Goal: Task Accomplishment & Management: Manage account settings

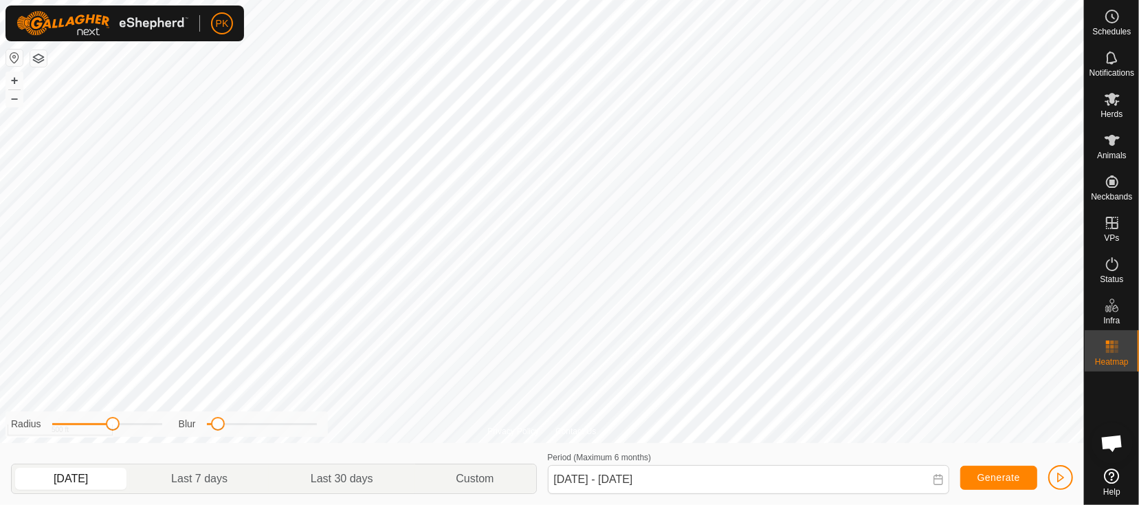
click at [81, 472] on p-togglebutton "[DATE]" at bounding box center [71, 478] width 118 height 29
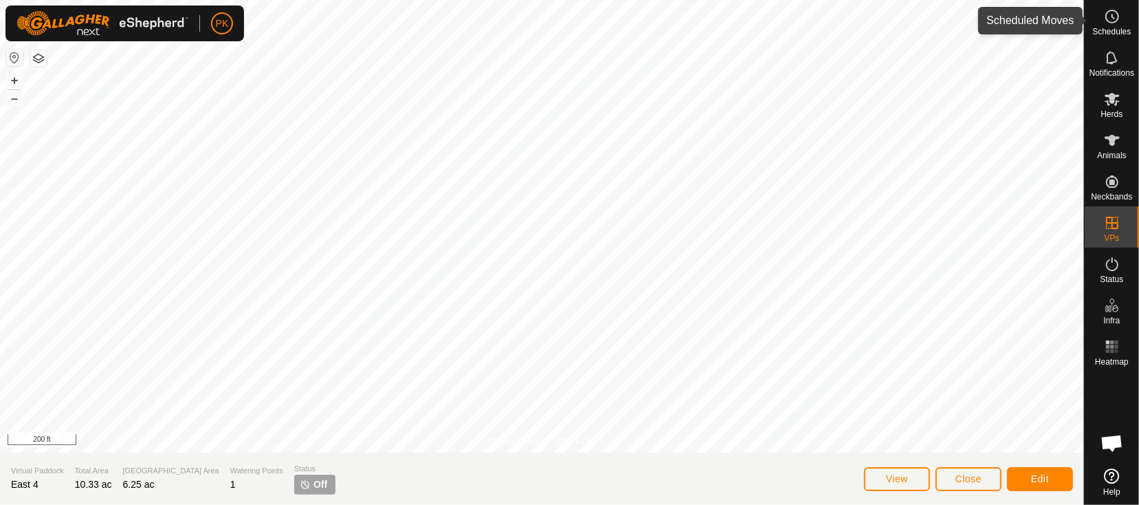
click at [1109, 25] on es-schedule-vp-svg-icon at bounding box center [1112, 17] width 25 height 22
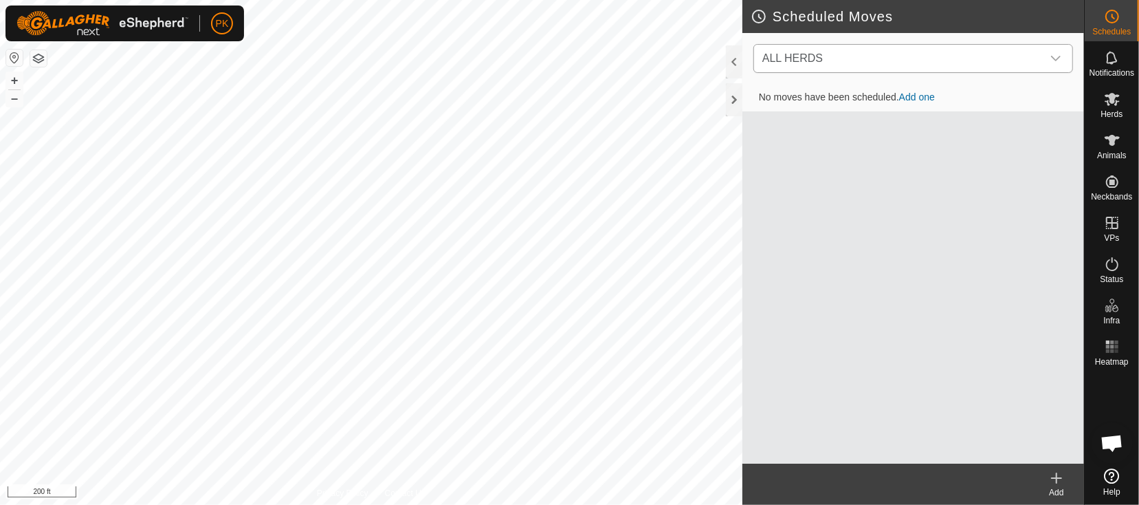
click at [1065, 49] on div "dropdown trigger" at bounding box center [1057, 59] width 28 height 28
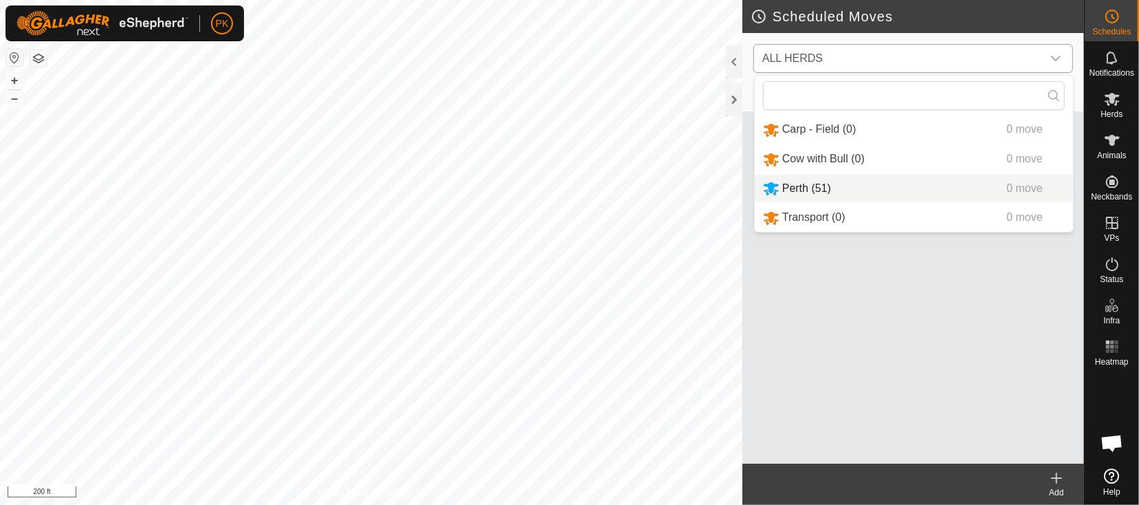
click at [794, 180] on li "Perth (51) 0 move" at bounding box center [914, 189] width 318 height 28
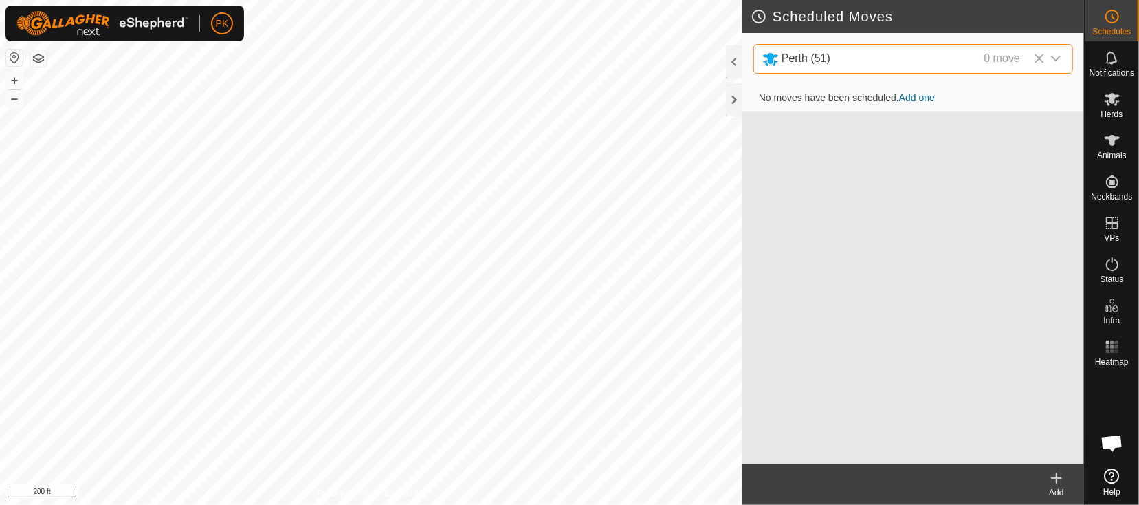
click at [917, 105] on td "No moves have been scheduled. Add one" at bounding box center [914, 99] width 342 height 28
click at [924, 97] on link "Add one" at bounding box center [917, 97] width 36 height 11
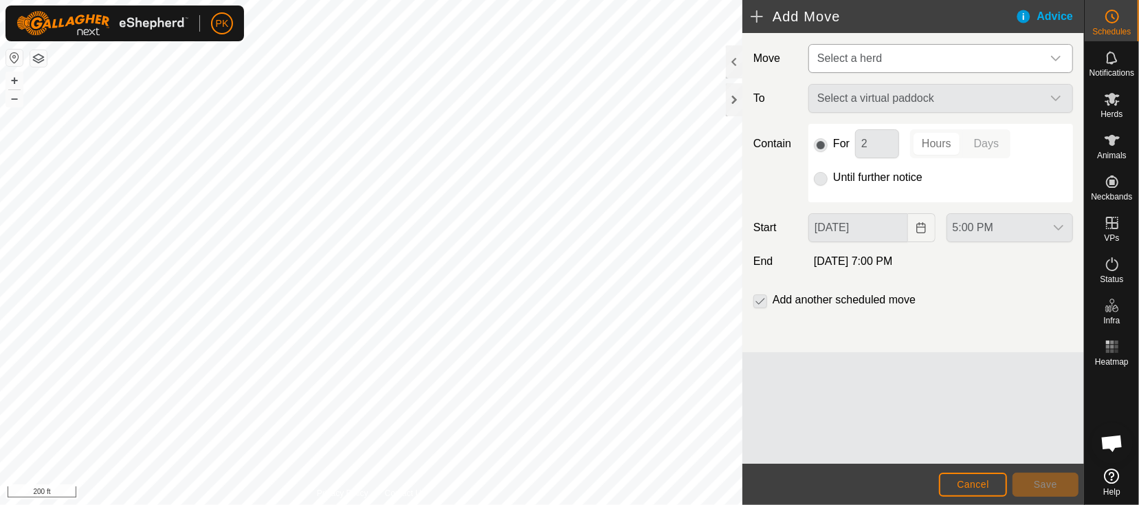
click at [928, 63] on span "Select a herd" at bounding box center [927, 59] width 230 height 28
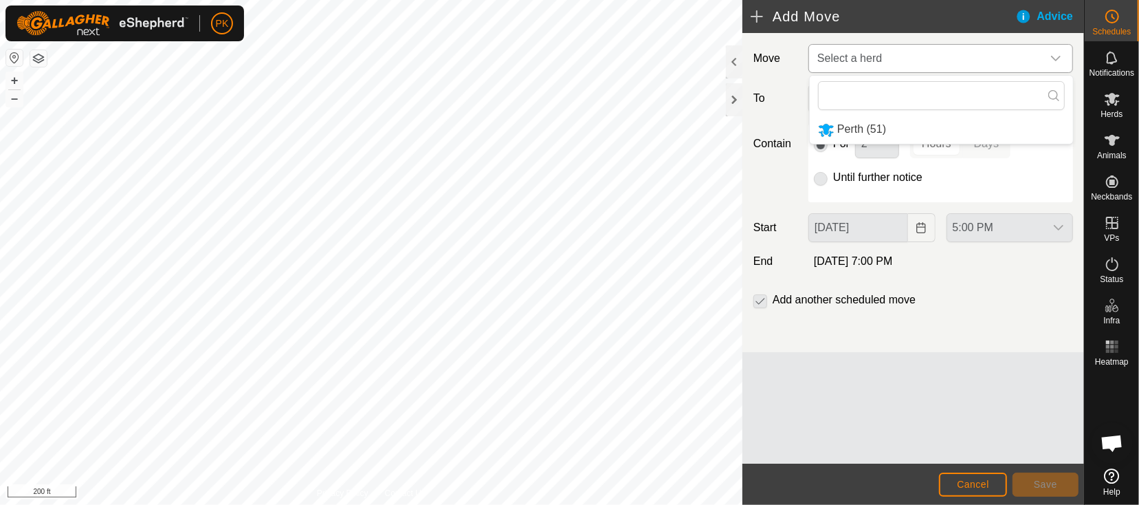
click at [891, 128] on li "Perth (51)" at bounding box center [941, 130] width 263 height 28
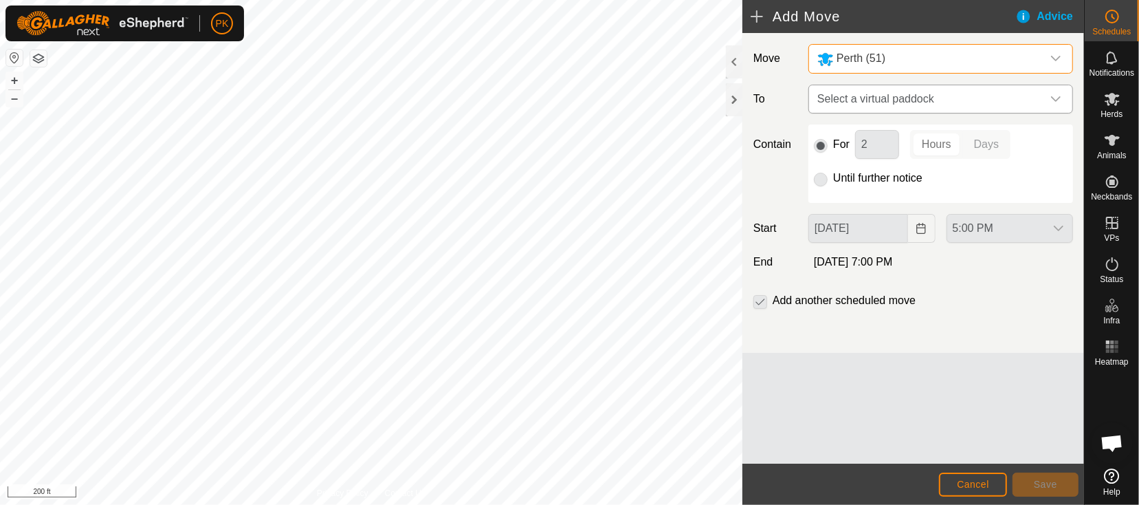
click at [879, 97] on span "Select a virtual paddock" at bounding box center [927, 99] width 230 height 28
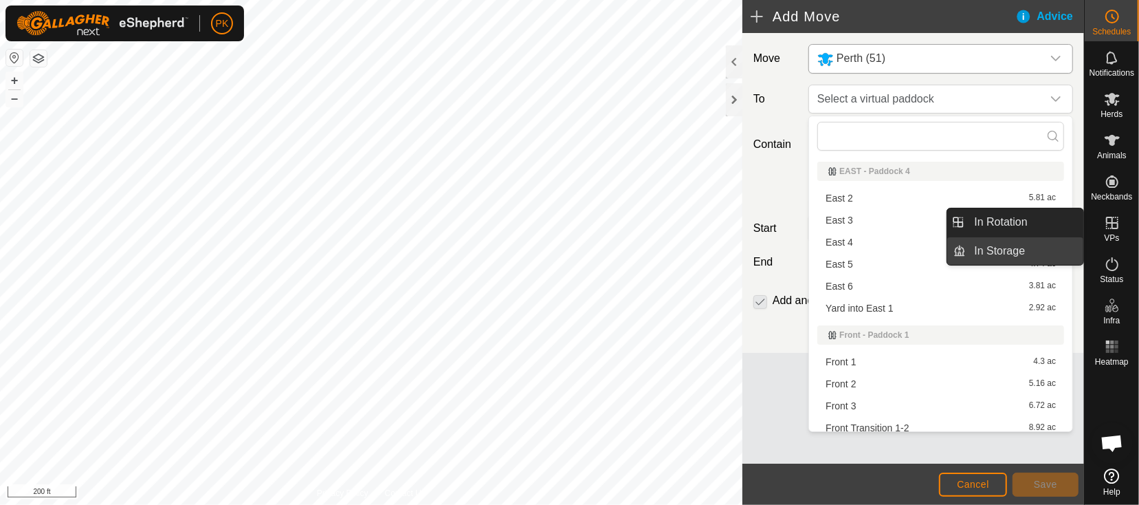
click at [1018, 246] on link "In Storage" at bounding box center [1025, 251] width 118 height 28
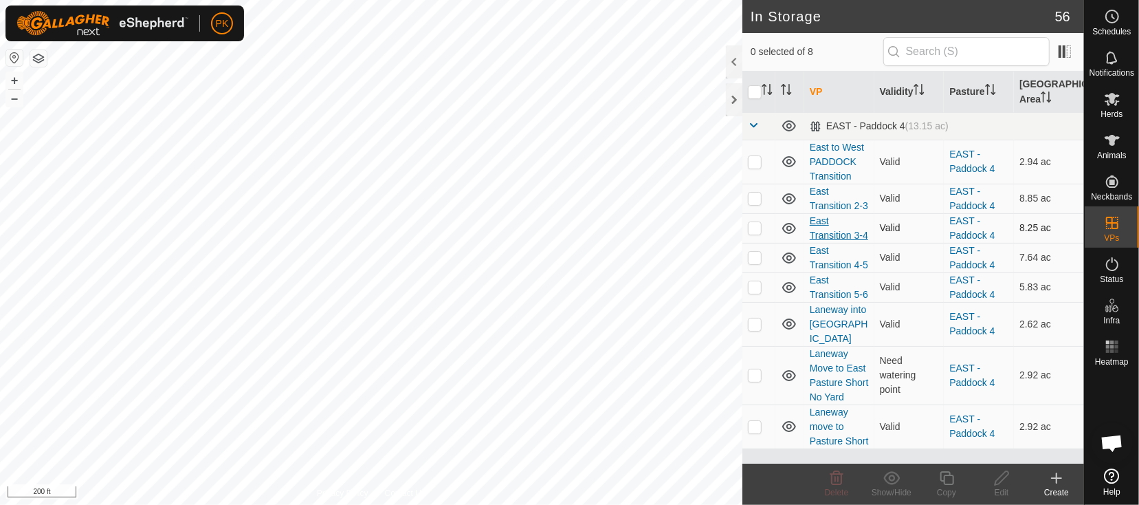
click at [826, 241] on link "East Transition 3-4" at bounding box center [839, 227] width 58 height 25
click at [761, 233] on p-checkbox at bounding box center [755, 227] width 14 height 11
checkbox input "true"
click at [754, 263] on p-checkbox at bounding box center [755, 257] width 14 height 11
checkbox input "true"
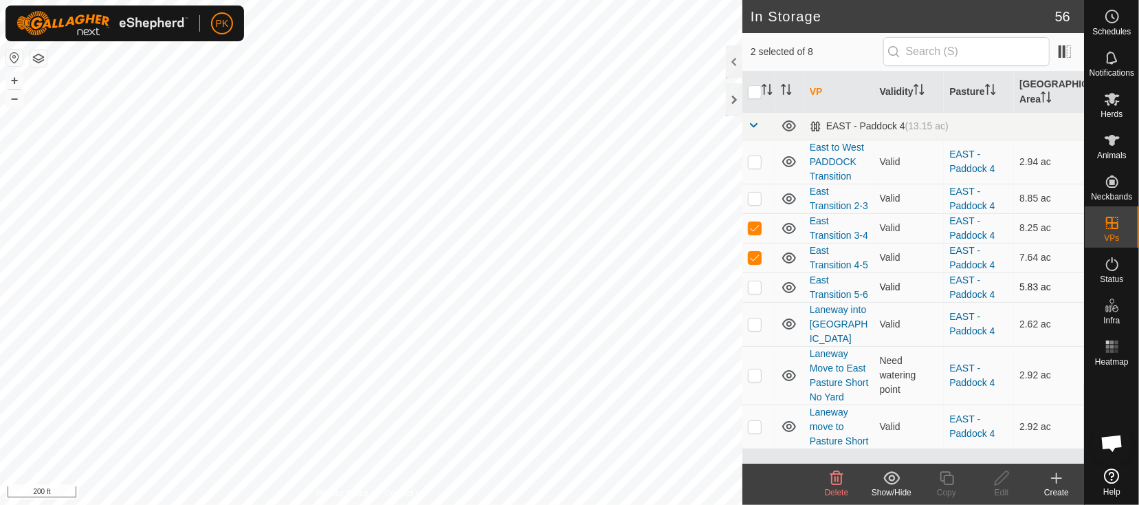
click at [761, 302] on td at bounding box center [759, 287] width 33 height 30
checkbox input "false"
click at [760, 318] on p-checkbox at bounding box center [755, 323] width 14 height 11
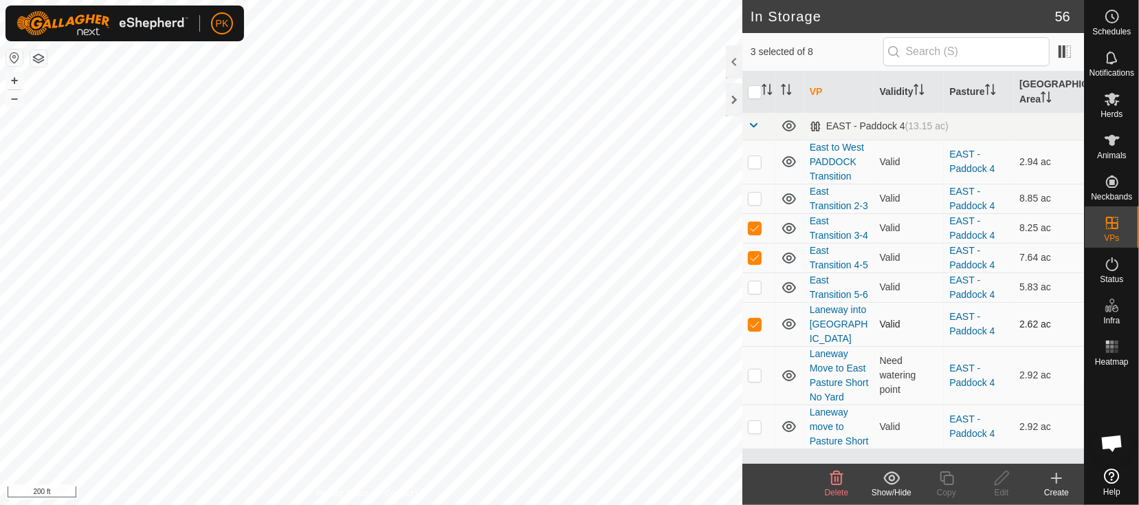
click at [760, 318] on p-checkbox at bounding box center [755, 323] width 14 height 11
checkbox input "false"
click at [752, 292] on p-checkbox at bounding box center [755, 286] width 14 height 11
checkbox input "true"
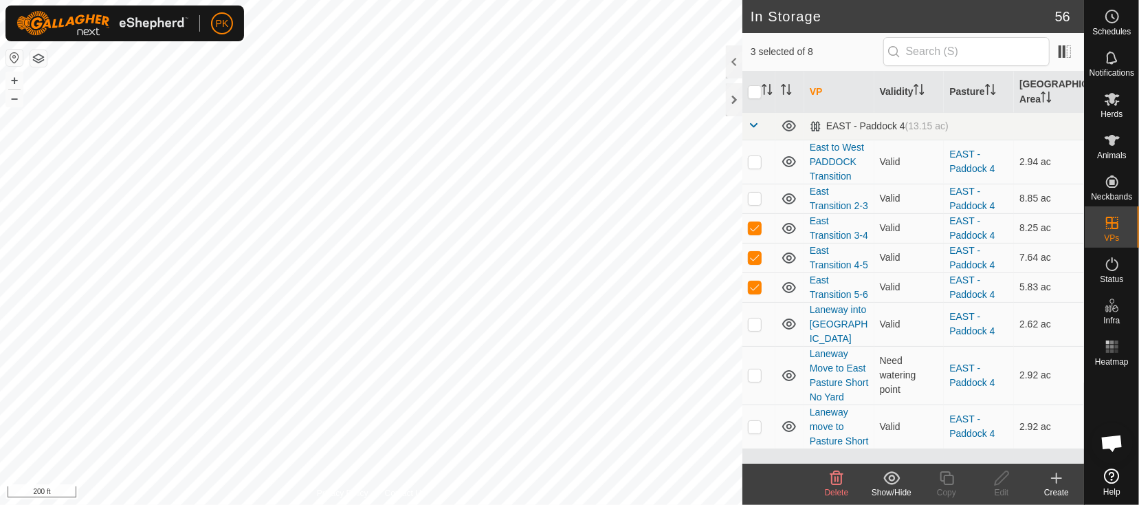
click at [895, 472] on icon at bounding box center [892, 477] width 17 height 13
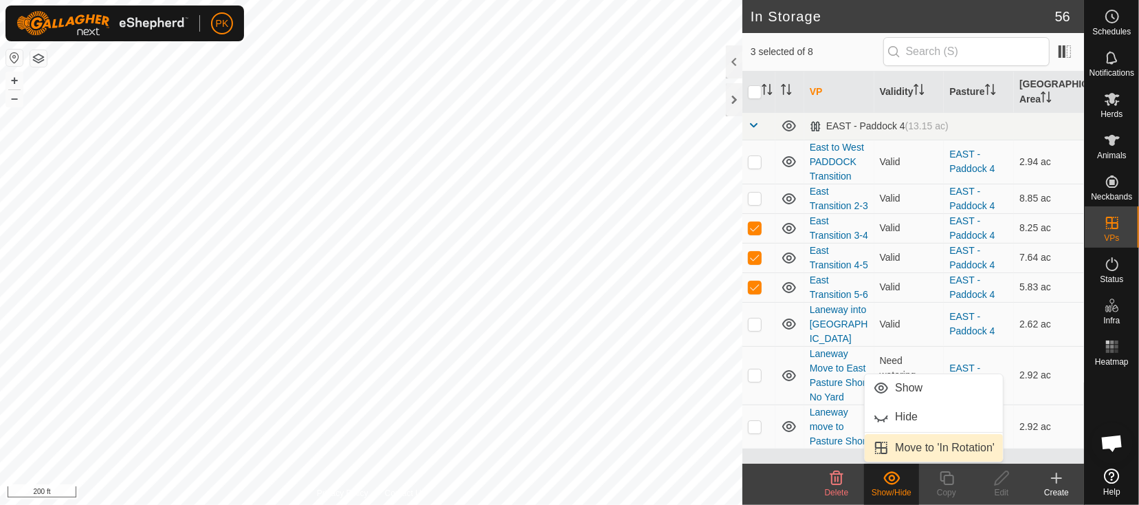
click at [911, 442] on link "Move to 'In Rotation'" at bounding box center [934, 448] width 138 height 28
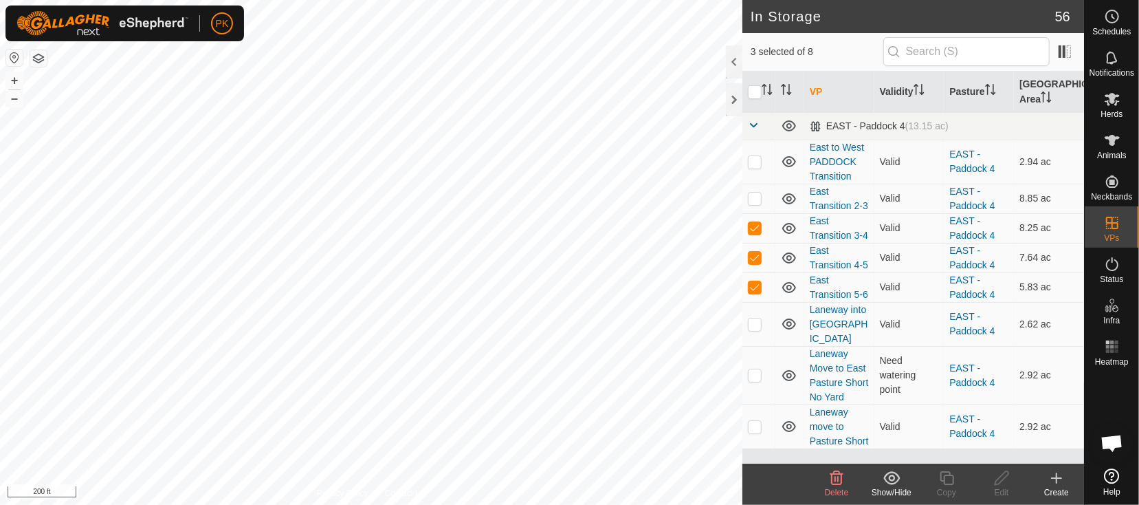
checkbox input "false"
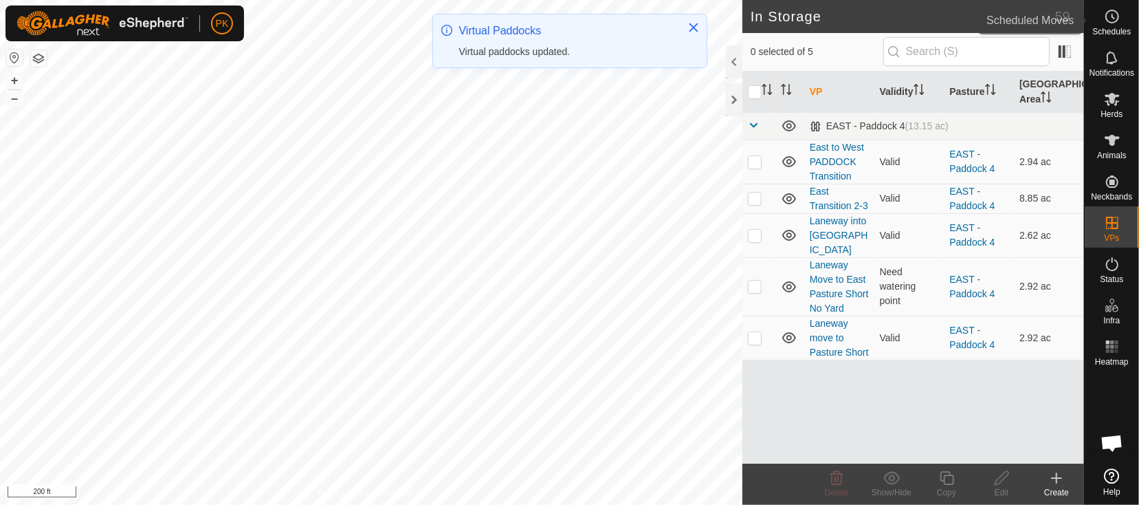
click at [1113, 32] on span "Schedules" at bounding box center [1112, 32] width 39 height 8
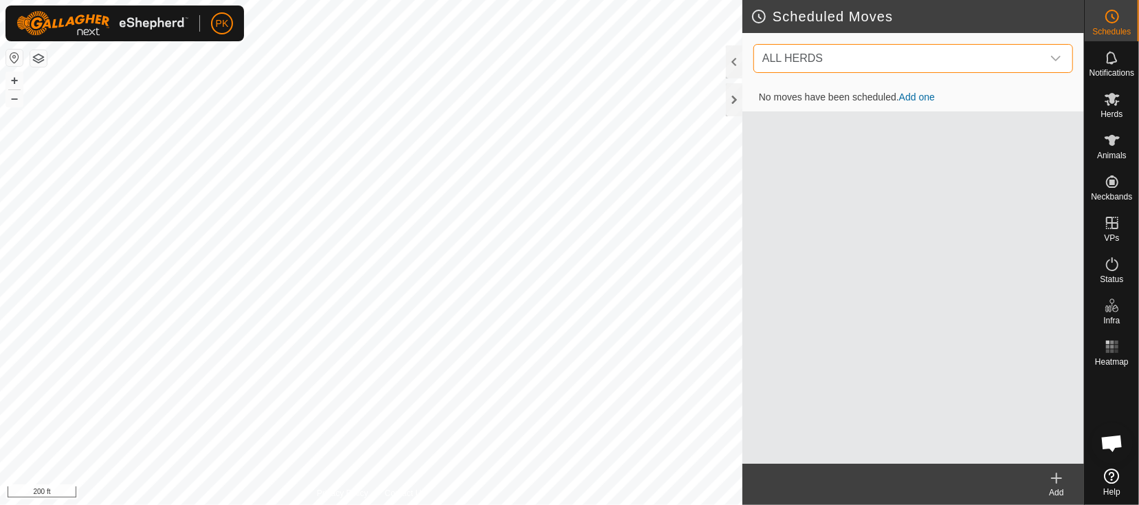
click at [1005, 55] on span "ALL HERDS" at bounding box center [899, 59] width 285 height 28
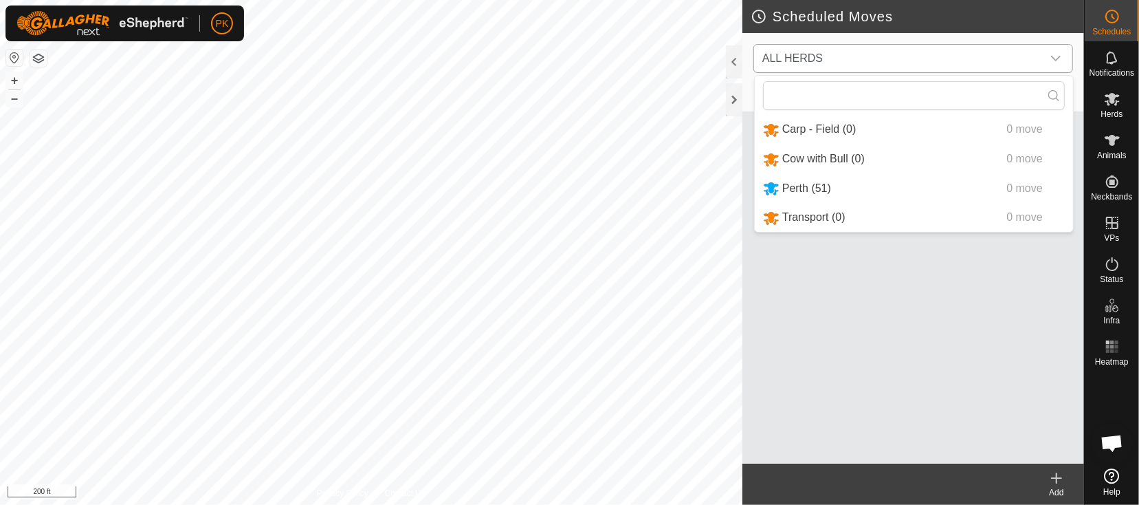
click at [824, 186] on li "Perth (51) 0 move" at bounding box center [914, 189] width 318 height 28
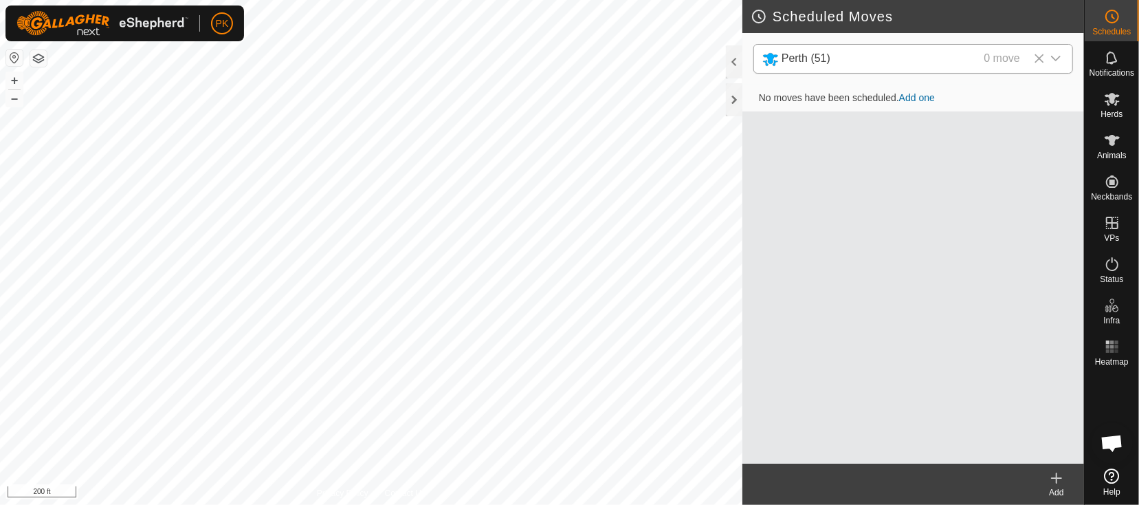
click at [921, 98] on link "Add one" at bounding box center [917, 97] width 36 height 11
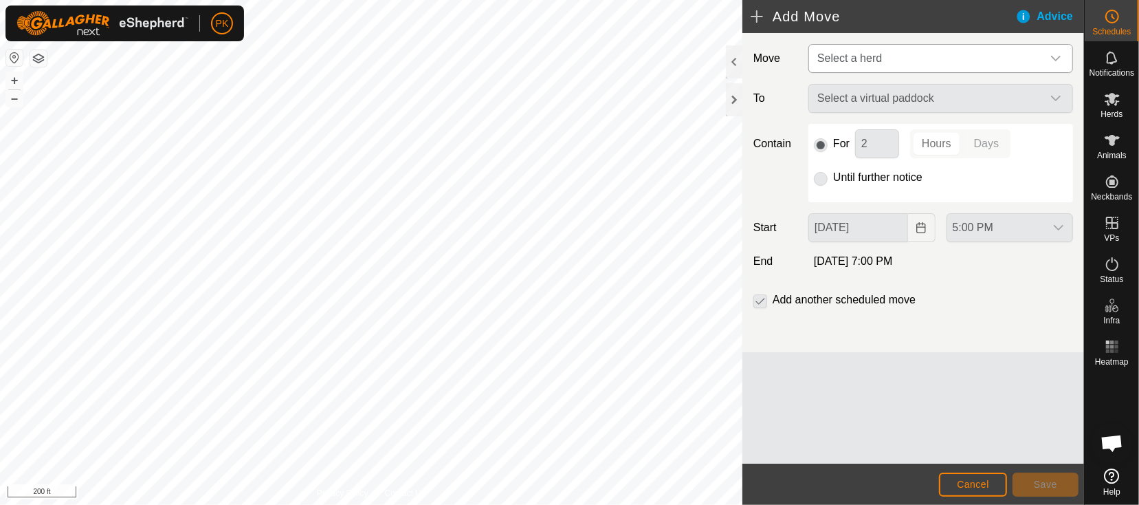
click at [902, 62] on span "Select a herd" at bounding box center [927, 59] width 230 height 28
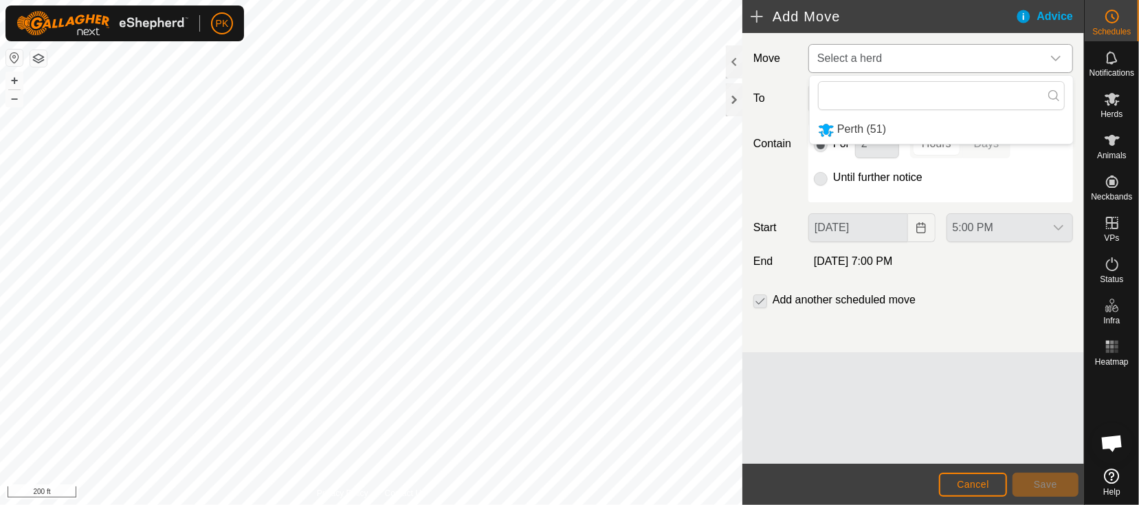
click at [864, 130] on li "Perth (51)" at bounding box center [941, 130] width 263 height 28
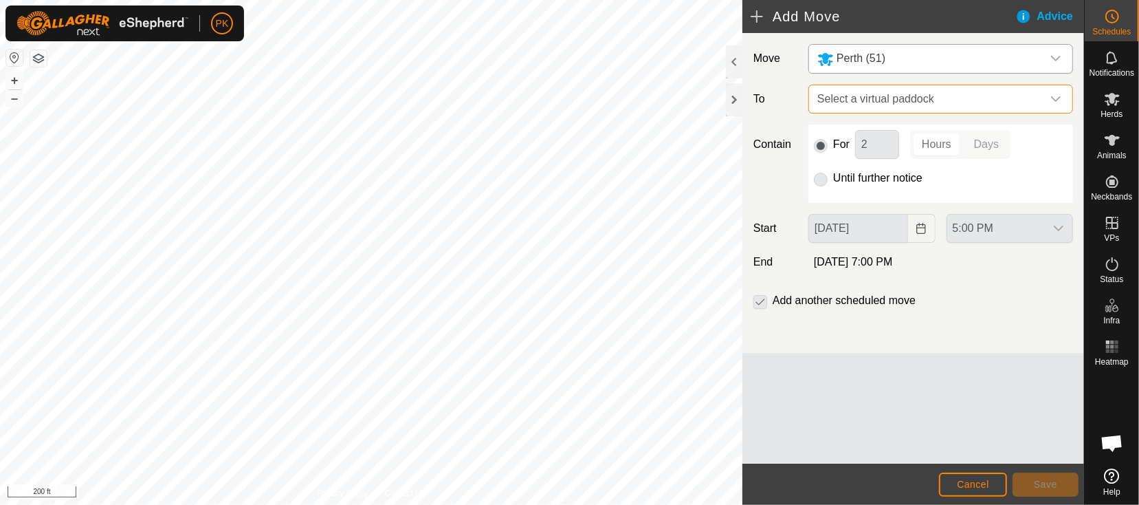
click at [884, 101] on span "Select a virtual paddock" at bounding box center [927, 99] width 230 height 28
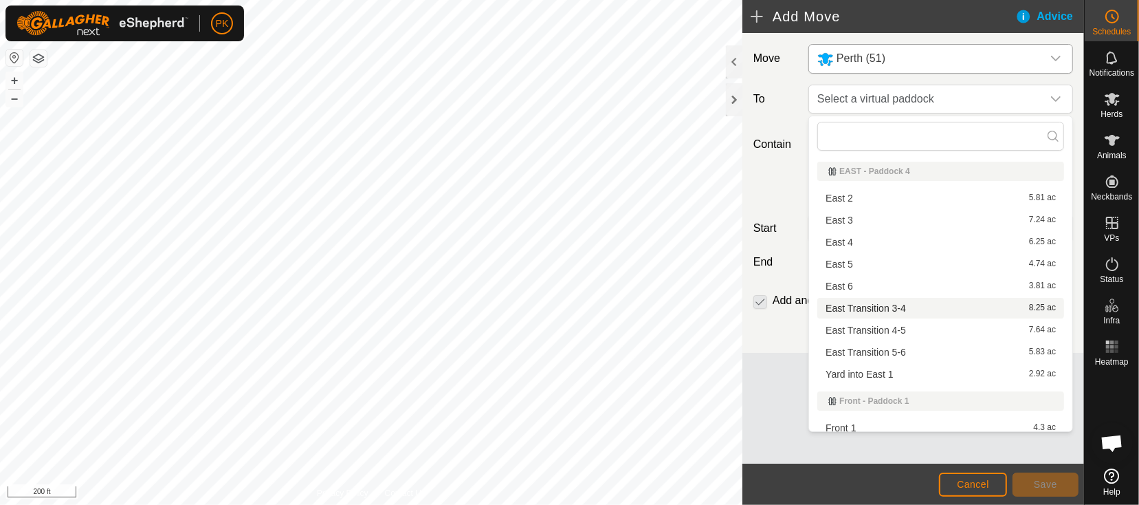
click at [856, 307] on li "East Transition 3-4 8.25 ac" at bounding box center [941, 308] width 247 height 21
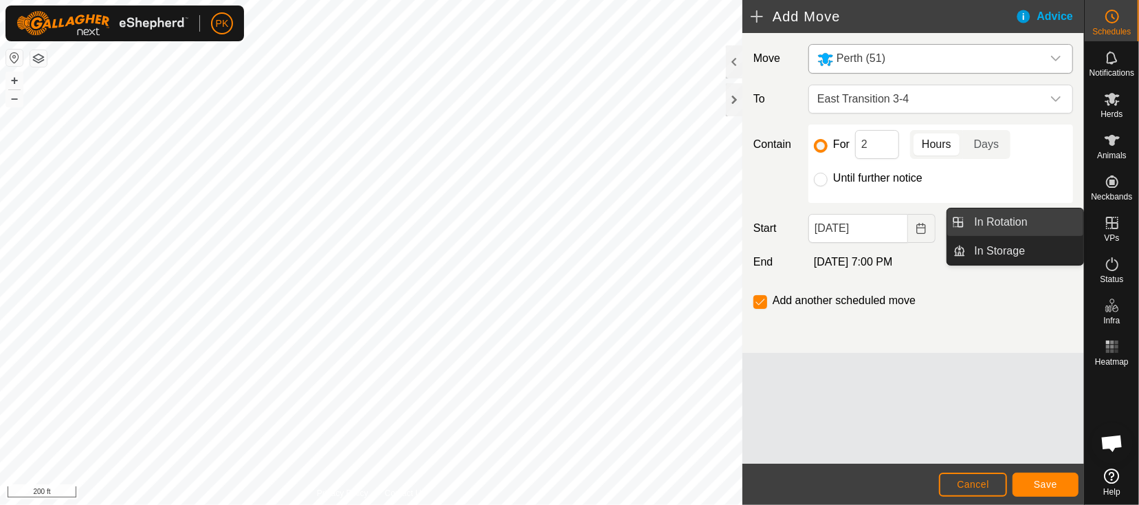
click at [1006, 225] on link "In Rotation" at bounding box center [1025, 222] width 118 height 28
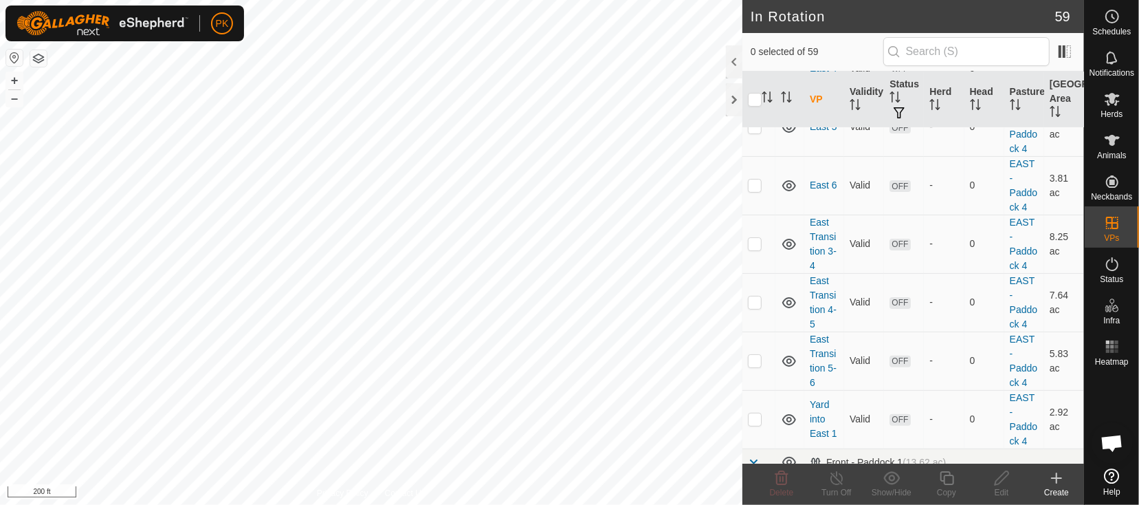
scroll to position [236, 0]
click at [752, 294] on p-checkbox at bounding box center [755, 298] width 14 height 11
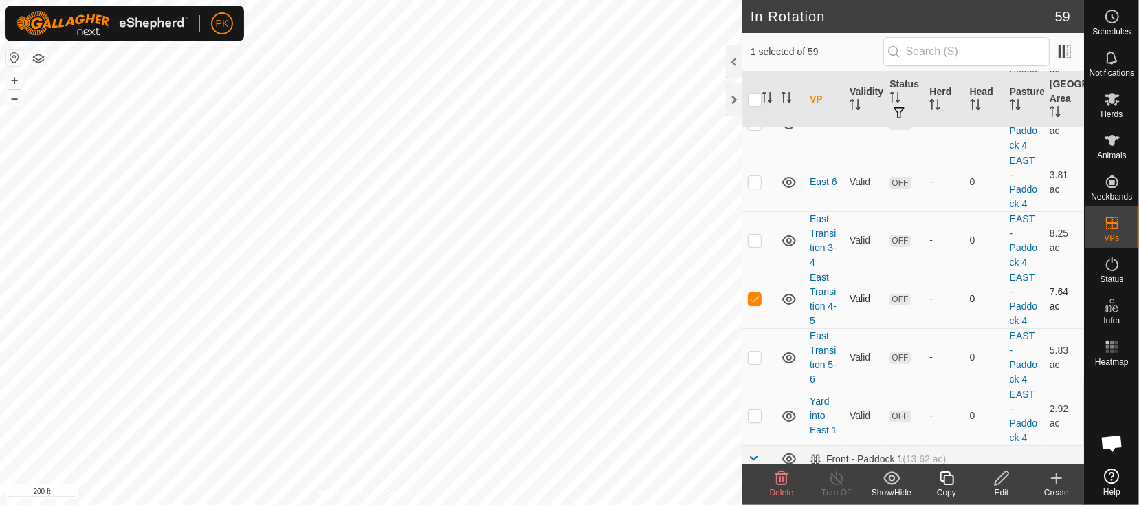
click at [752, 294] on p-checkbox at bounding box center [755, 298] width 14 height 11
checkbox input "false"
click at [753, 357] on p-checkbox at bounding box center [755, 356] width 14 height 11
checkbox input "true"
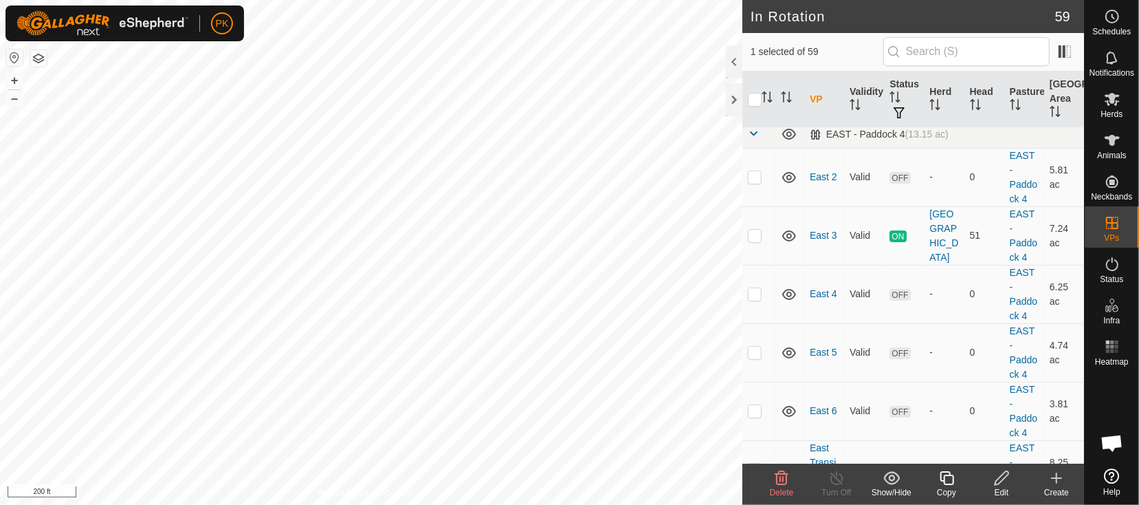
scroll to position [6, 0]
click at [759, 354] on p-checkbox at bounding box center [755, 353] width 14 height 11
checkbox input "true"
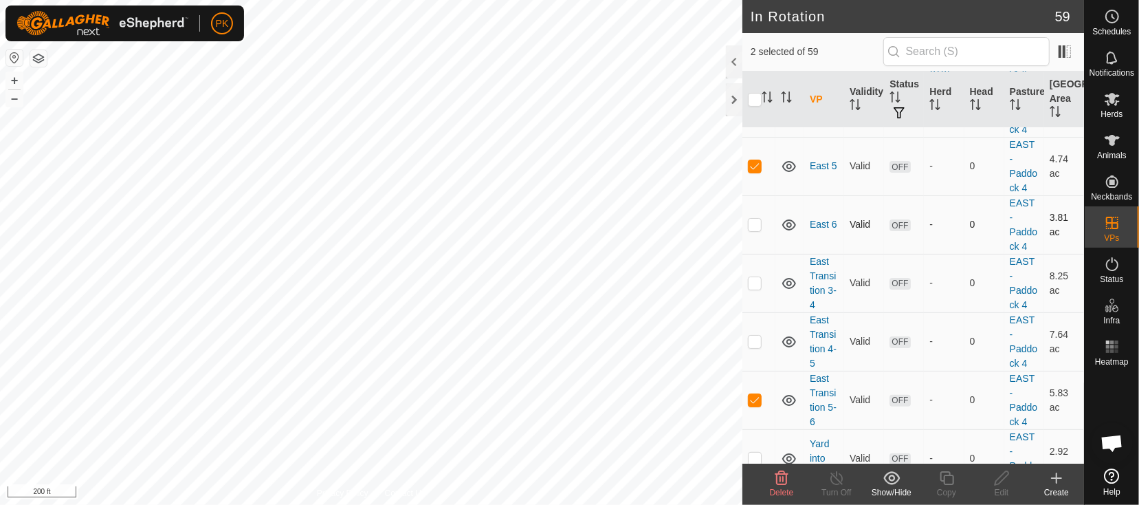
scroll to position [194, 0]
click at [758, 393] on p-checkbox at bounding box center [755, 398] width 14 height 11
checkbox input "false"
click at [1003, 475] on icon at bounding box center [1002, 478] width 14 height 14
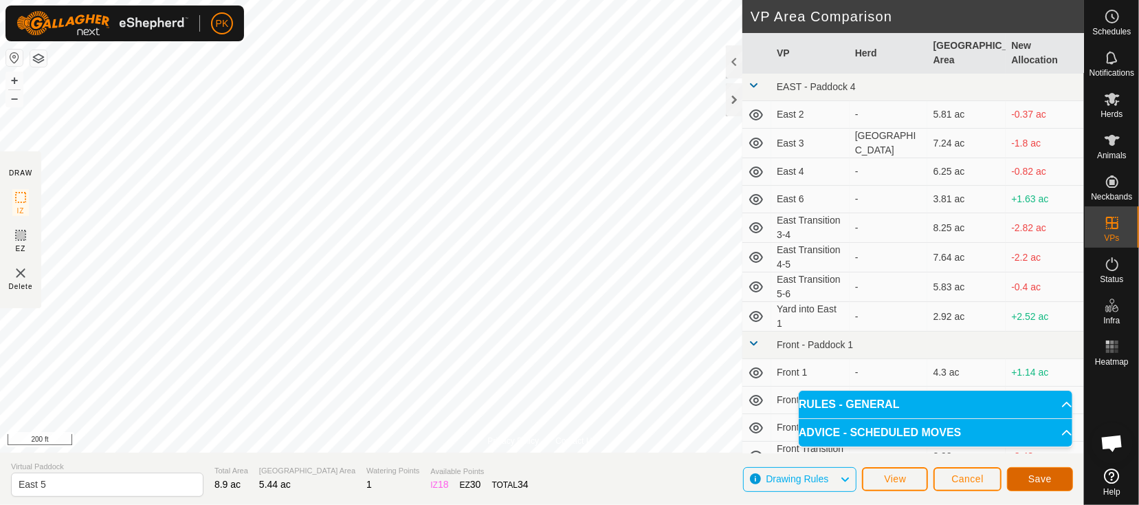
click at [1037, 474] on span "Save" at bounding box center [1040, 478] width 23 height 11
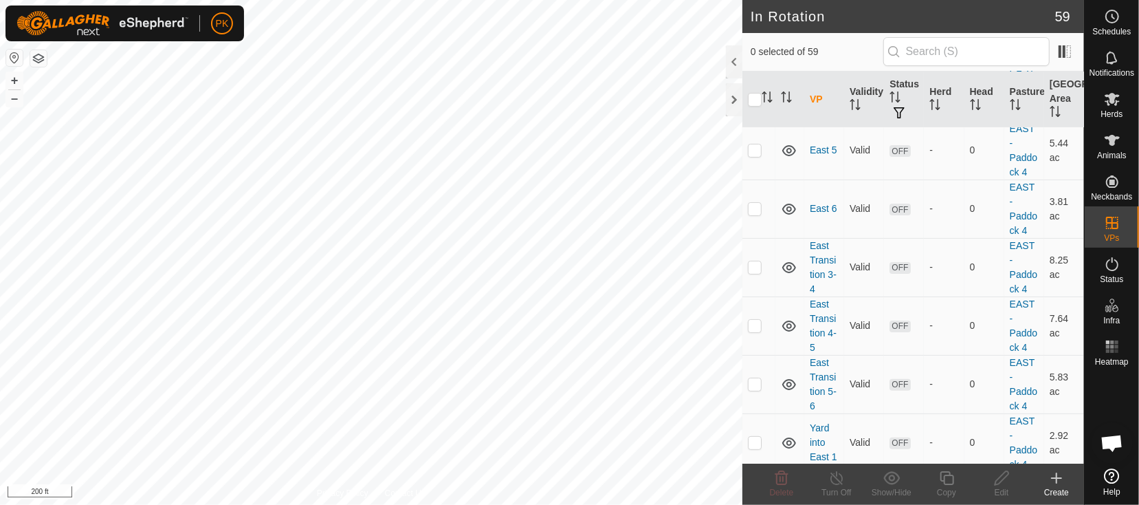
scroll to position [210, 0]
click at [757, 326] on p-checkbox at bounding box center [755, 324] width 14 height 11
checkbox input "false"
click at [754, 383] on p-checkbox at bounding box center [755, 383] width 14 height 11
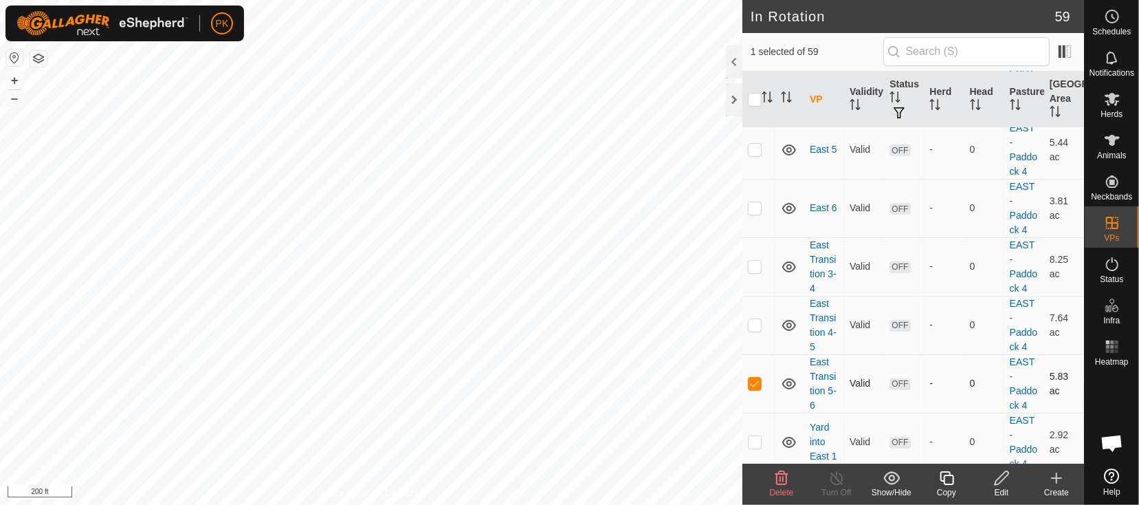
click at [754, 383] on p-checkbox at bounding box center [755, 383] width 14 height 11
checkbox input "false"
click at [759, 270] on p-checkbox at bounding box center [755, 266] width 14 height 11
checkbox input "false"
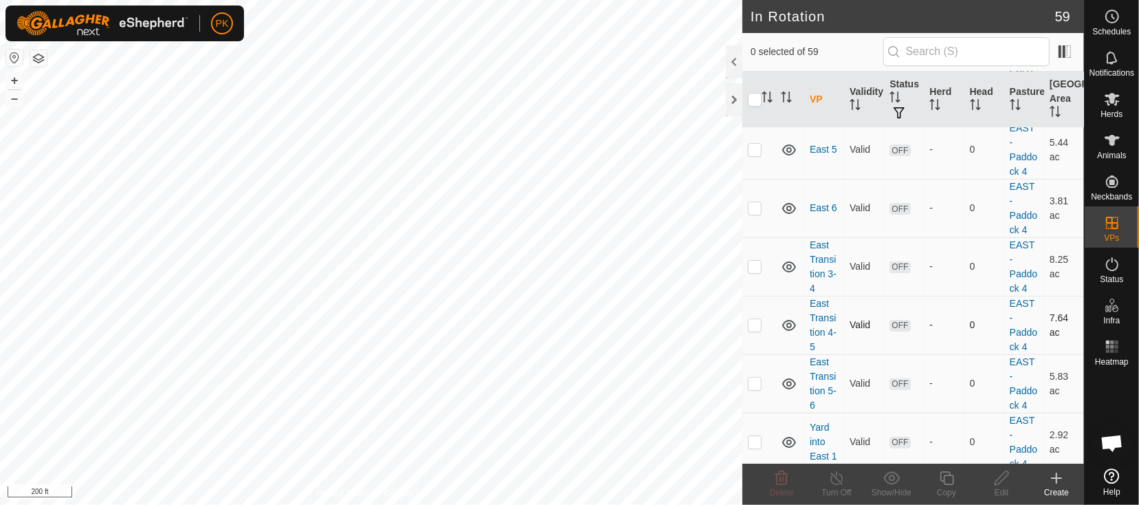
click at [759, 334] on td at bounding box center [759, 325] width 33 height 58
checkbox input "false"
click at [759, 373] on td at bounding box center [759, 383] width 33 height 58
checkbox input "true"
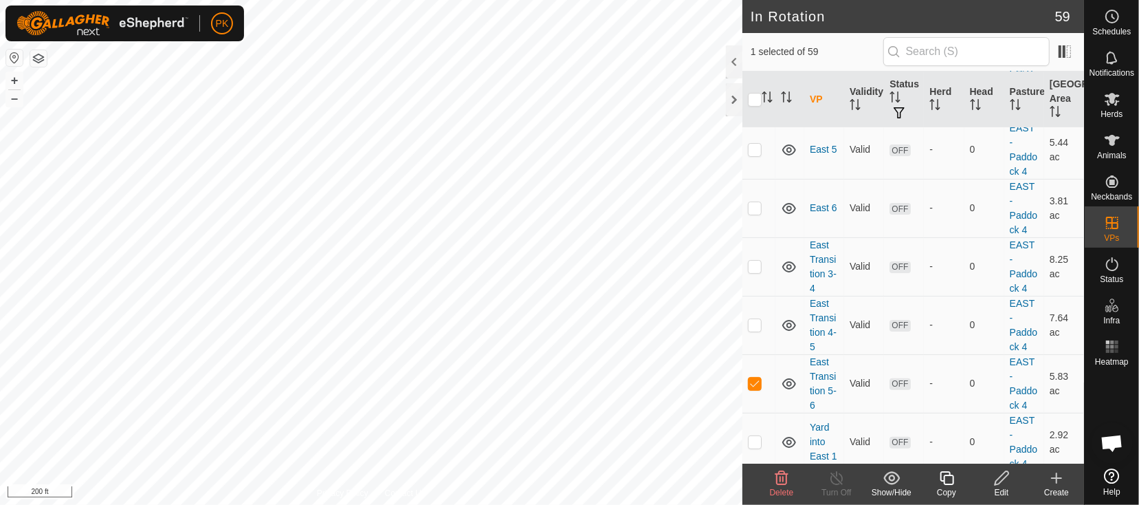
click at [1007, 468] on div "Edit" at bounding box center [1001, 483] width 55 height 41
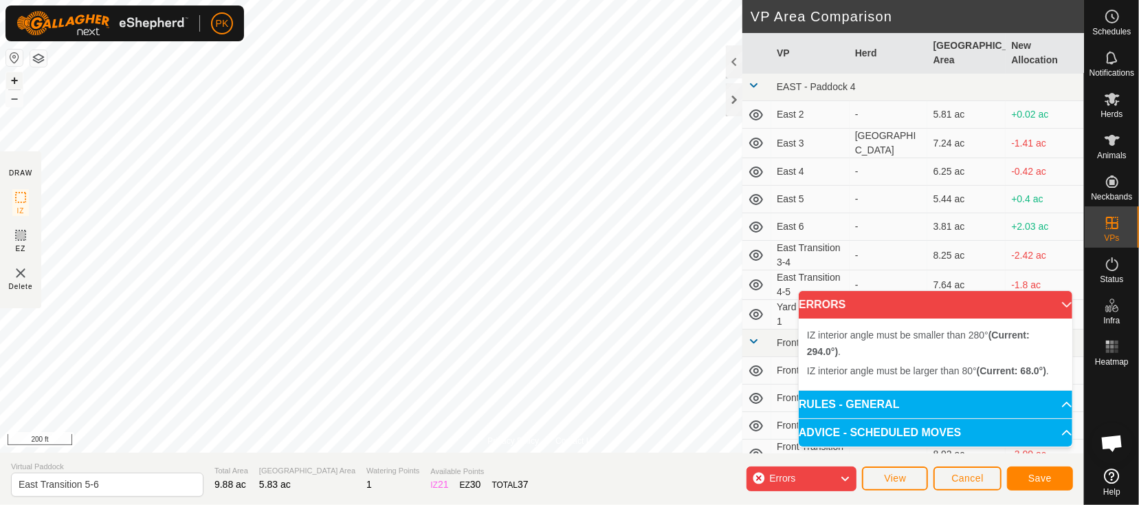
click at [19, 77] on button "+" at bounding box center [14, 80] width 17 height 17
click at [21, 103] on button "–" at bounding box center [14, 98] width 17 height 17
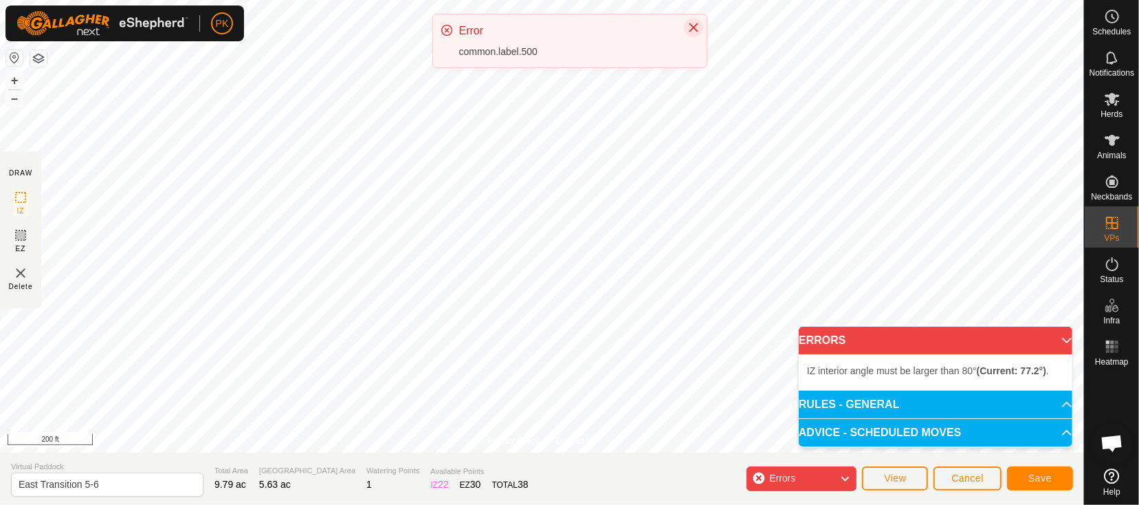
click at [693, 28] on icon "Close" at bounding box center [693, 27] width 11 height 11
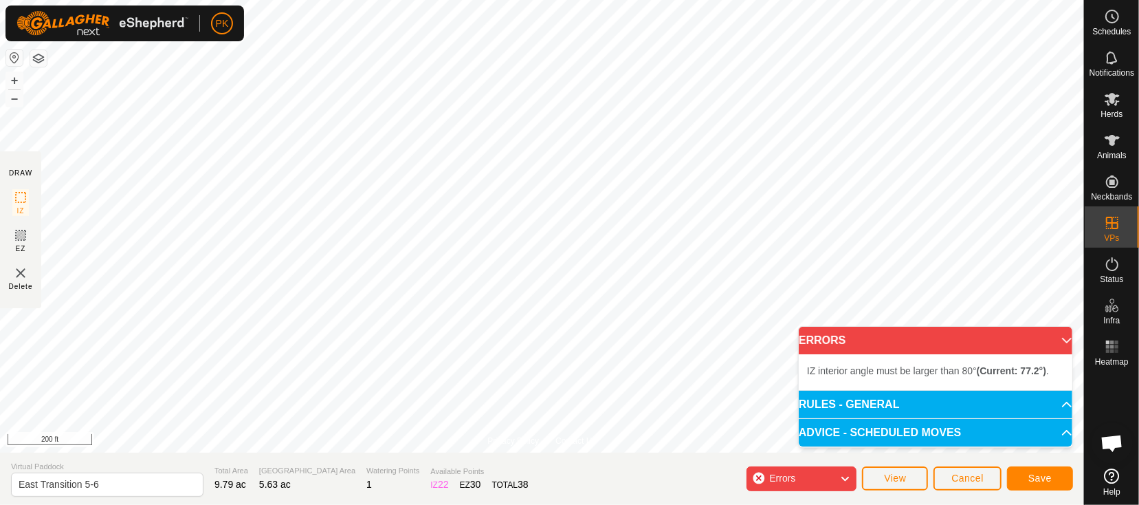
click at [942, 376] on li "IZ interior angle must be larger than 80° (Current: 77.2°) ." at bounding box center [935, 370] width 257 height 17
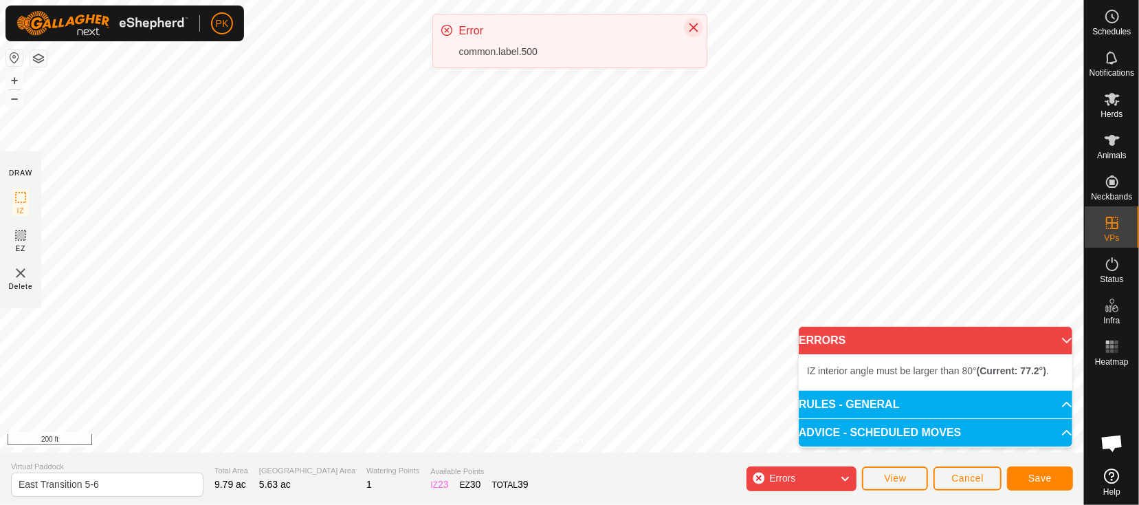
click at [695, 26] on icon "Close" at bounding box center [693, 27] width 11 height 11
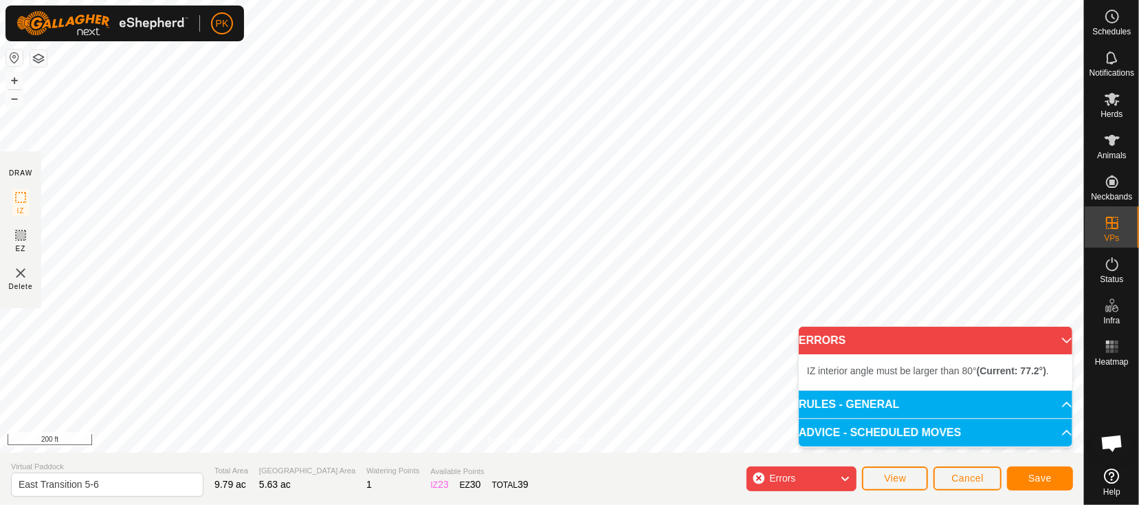
click at [1038, 369] on b "(Current: 77.2°)" at bounding box center [1011, 370] width 69 height 11
click at [650, 418] on body "PK Schedules Notifications Herds Animals Neckbands VPs Status Infra Heatmap Hel…" at bounding box center [569, 252] width 1139 height 505
click at [12, 82] on button "+" at bounding box center [14, 80] width 17 height 17
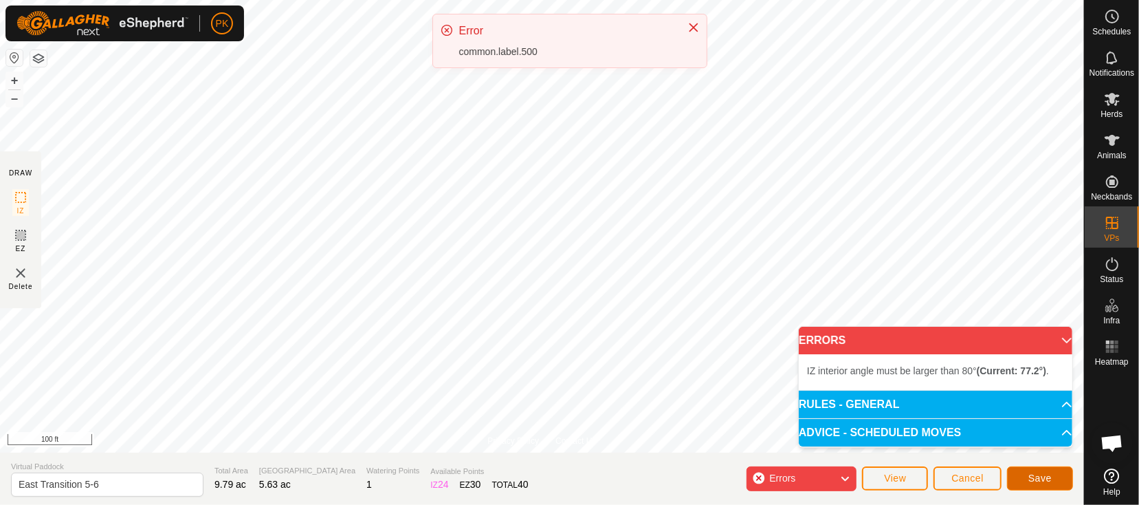
click at [1029, 472] on span "Save" at bounding box center [1040, 477] width 23 height 11
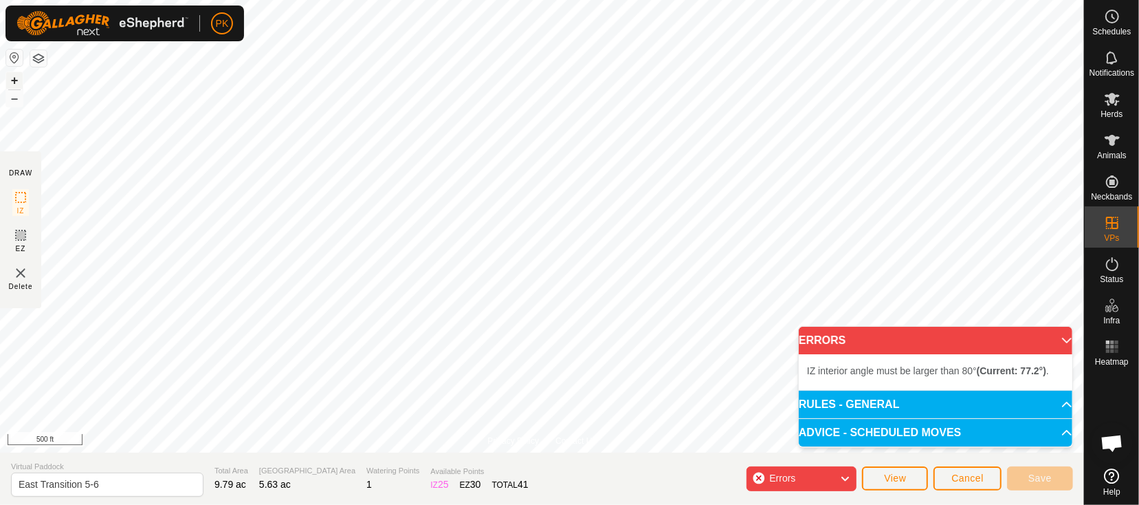
click at [15, 76] on button "+" at bounding box center [14, 80] width 17 height 17
click at [965, 471] on button "Cancel" at bounding box center [968, 478] width 68 height 24
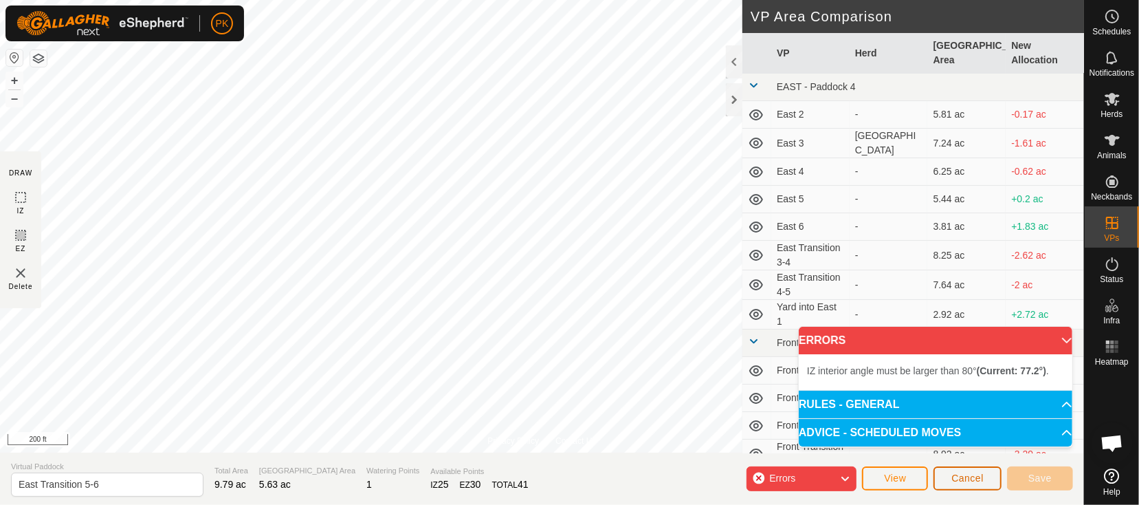
click at [965, 471] on button "Cancel" at bounding box center [968, 478] width 68 height 24
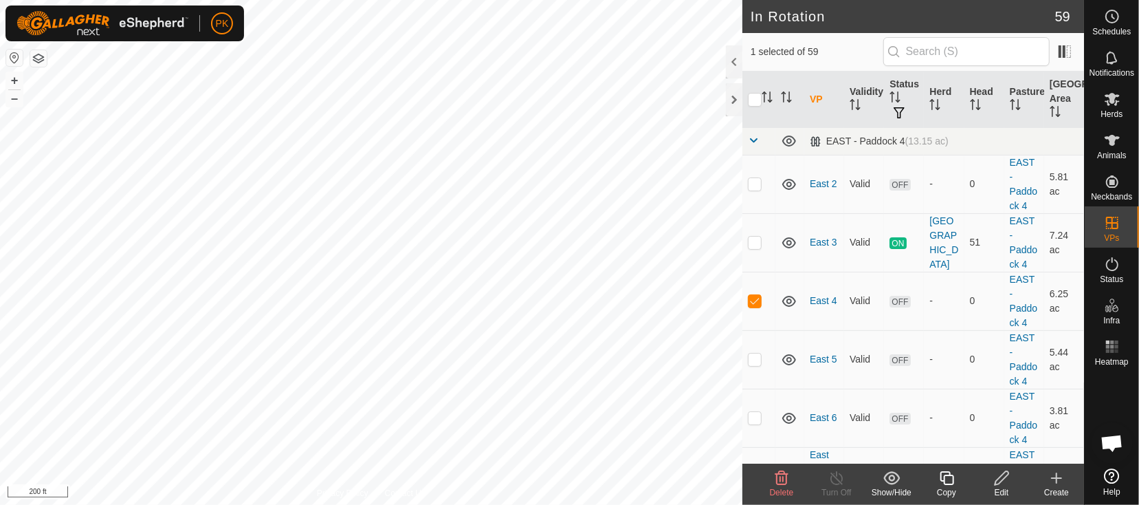
checkbox input "false"
checkbox input "true"
